Goal: Information Seeking & Learning: Learn about a topic

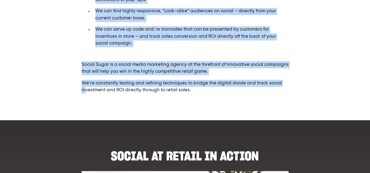
scroll to position [328, 0]
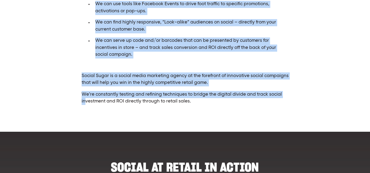
drag, startPoint x: 114, startPoint y: 40, endPoint x: 287, endPoint y: 102, distance: 183.4
copy div "L ipsumd sitam consec ad elit sed doeiu TEMP INCIDID UTL ETDOL MA ALIQUA EN ADM…"
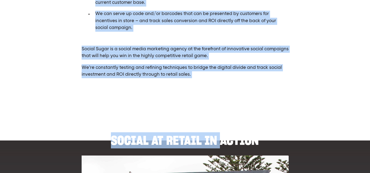
scroll to position [356, 0]
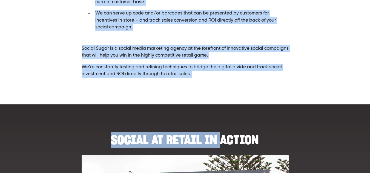
drag, startPoint x: 128, startPoint y: 53, endPoint x: 228, endPoint y: 85, distance: 105.4
copy div "L ipsumd sitam consec ad elit sed doeiu TEMP INCIDID UTL ETDOL MA ALIQUA EN ADM…"
